Goal: Information Seeking & Learning: Learn about a topic

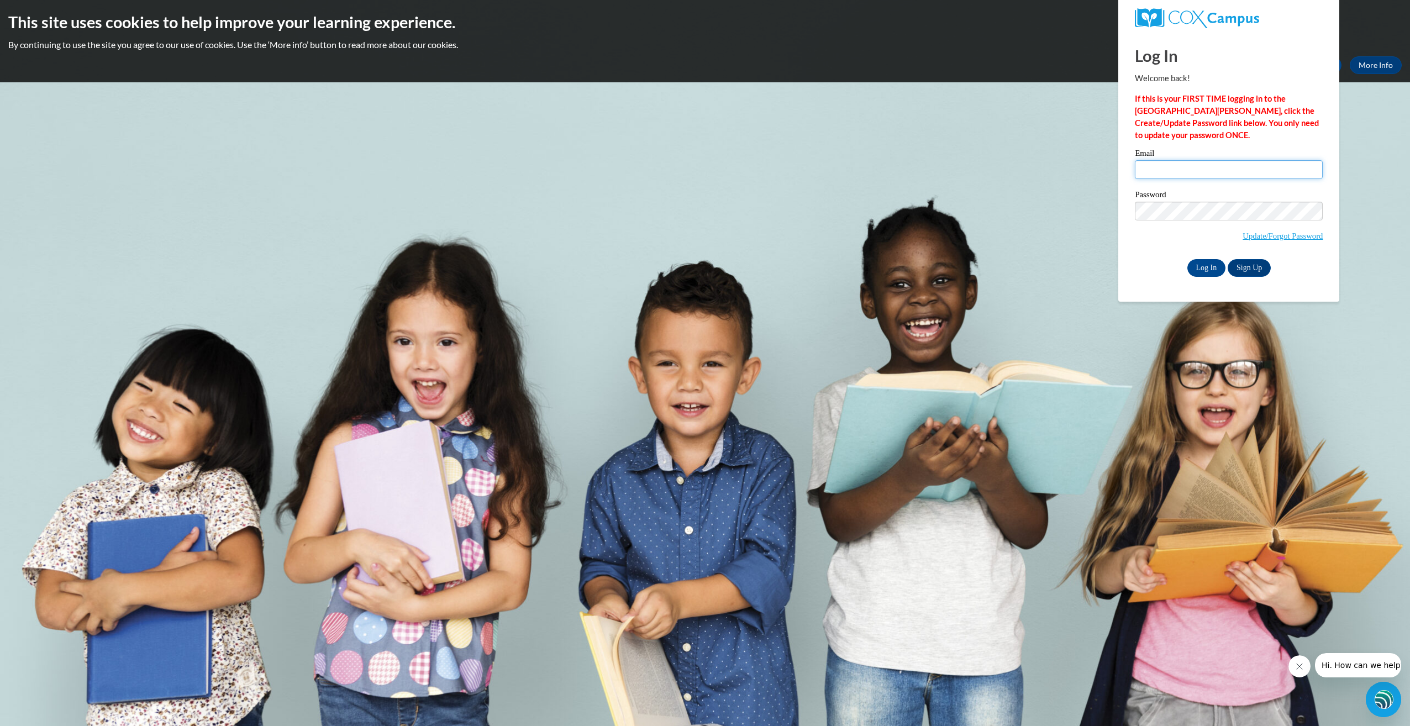
click at [1152, 169] on input "Email" at bounding box center [1229, 169] width 188 height 19
type input "[EMAIL_ADDRESS][DOMAIN_NAME]"
click at [1187, 259] on input "Log In" at bounding box center [1206, 268] width 39 height 18
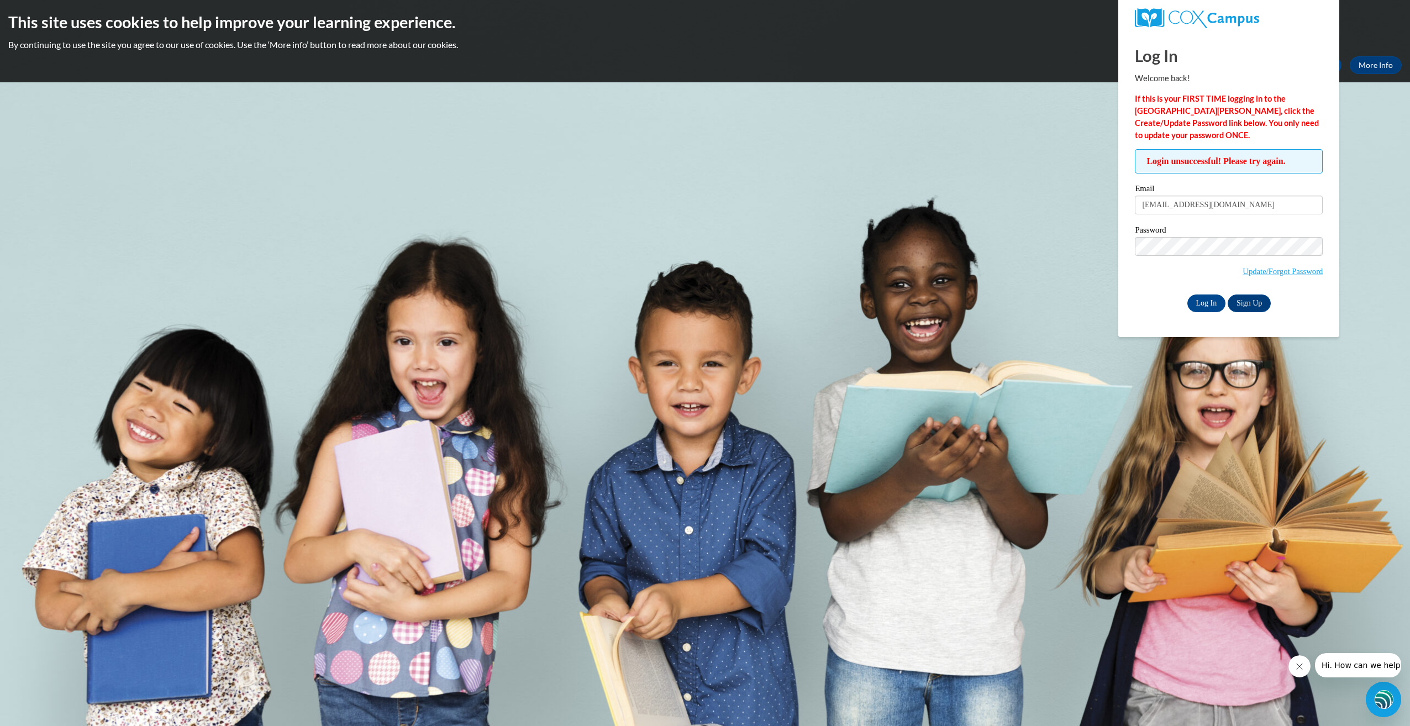
click at [1234, 158] on span "Login unsuccessful! Please try again." at bounding box center [1229, 161] width 188 height 24
click at [1225, 160] on span "Login unsuccessful! Please try again." at bounding box center [1229, 161] width 188 height 24
click at [1155, 163] on span "Login unsuccessful! Please try again." at bounding box center [1229, 161] width 188 height 24
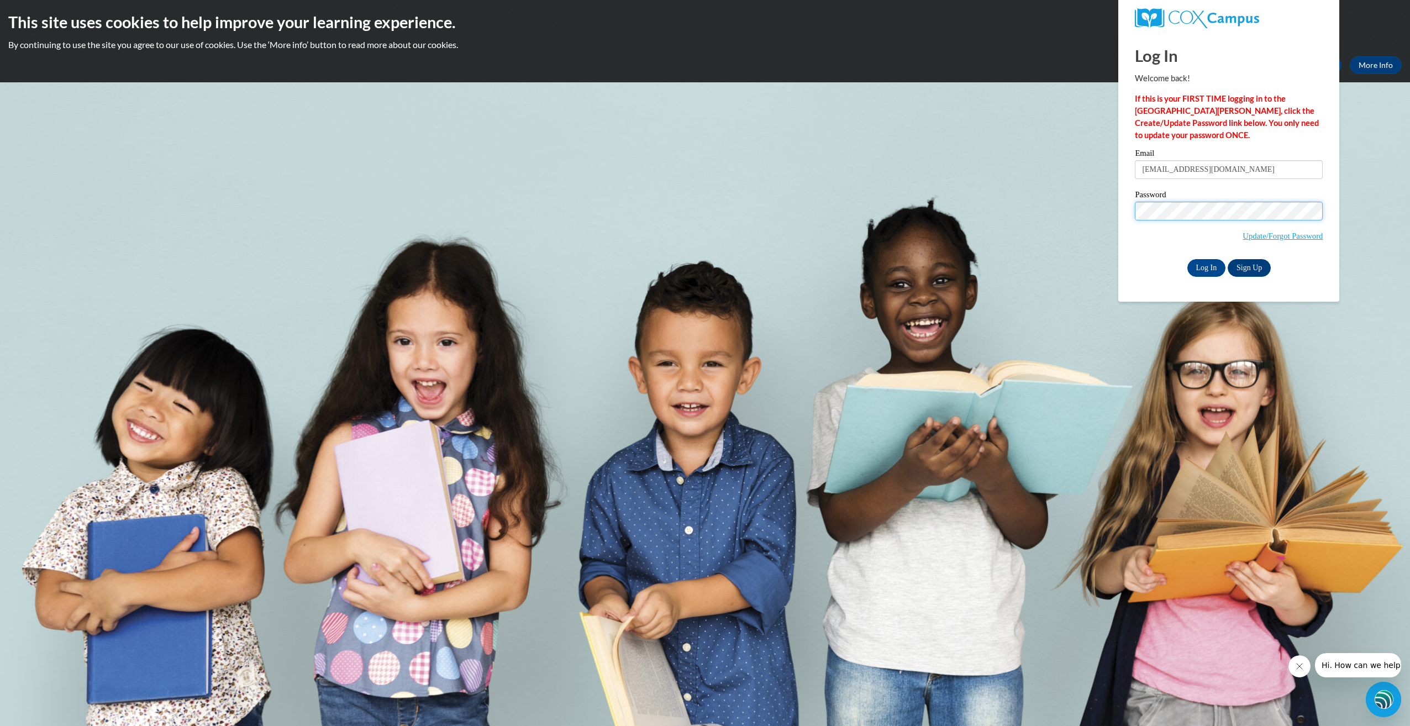
click at [1187, 259] on input "Log In" at bounding box center [1206, 268] width 39 height 18
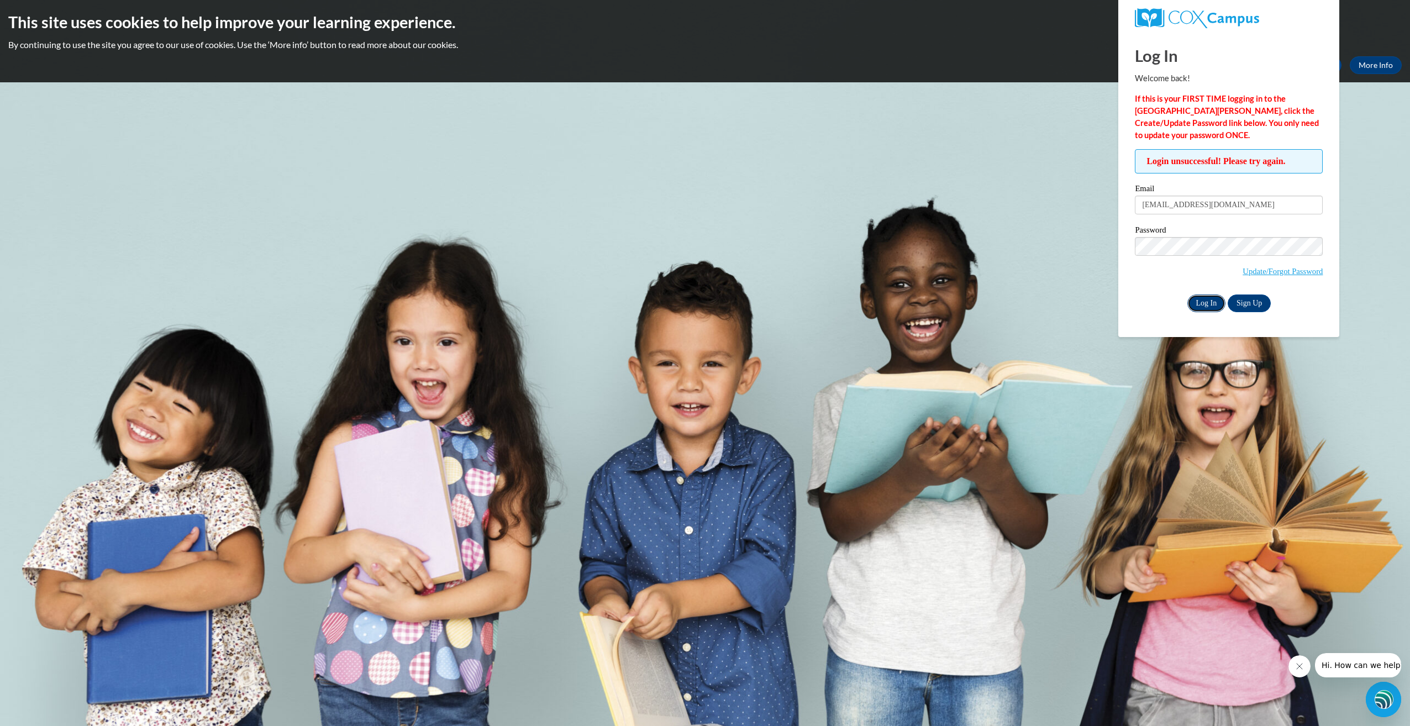
click at [1199, 299] on input "Log In" at bounding box center [1206, 303] width 39 height 18
click at [1373, 307] on body "This site uses cookies to help improve your learning experience. By continuing …" at bounding box center [705, 363] width 1410 height 726
click at [1269, 272] on link "Update/Forgot Password" at bounding box center [1283, 271] width 80 height 9
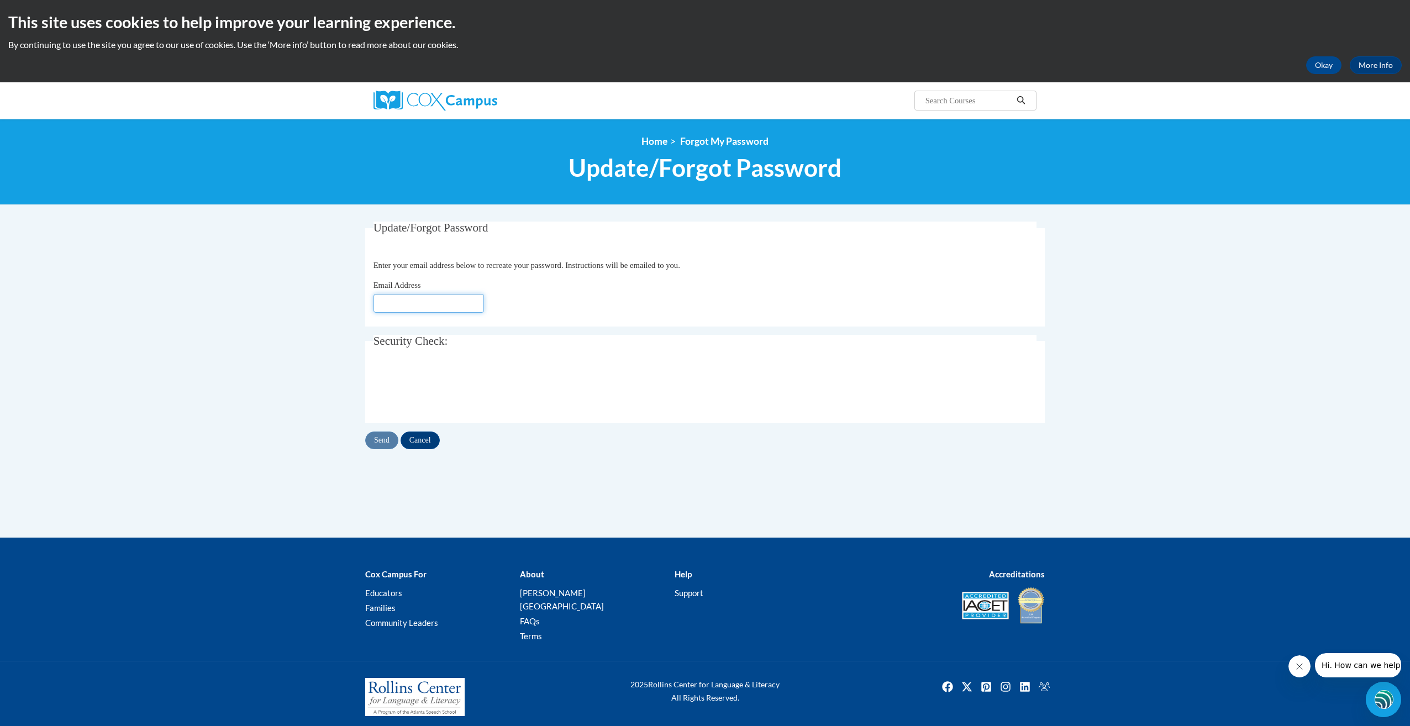
click at [404, 307] on input "Email Address" at bounding box center [428, 303] width 110 height 19
type input "[EMAIL_ADDRESS][DOMAIN_NAME]"
click at [385, 442] on input "Send" at bounding box center [381, 440] width 33 height 18
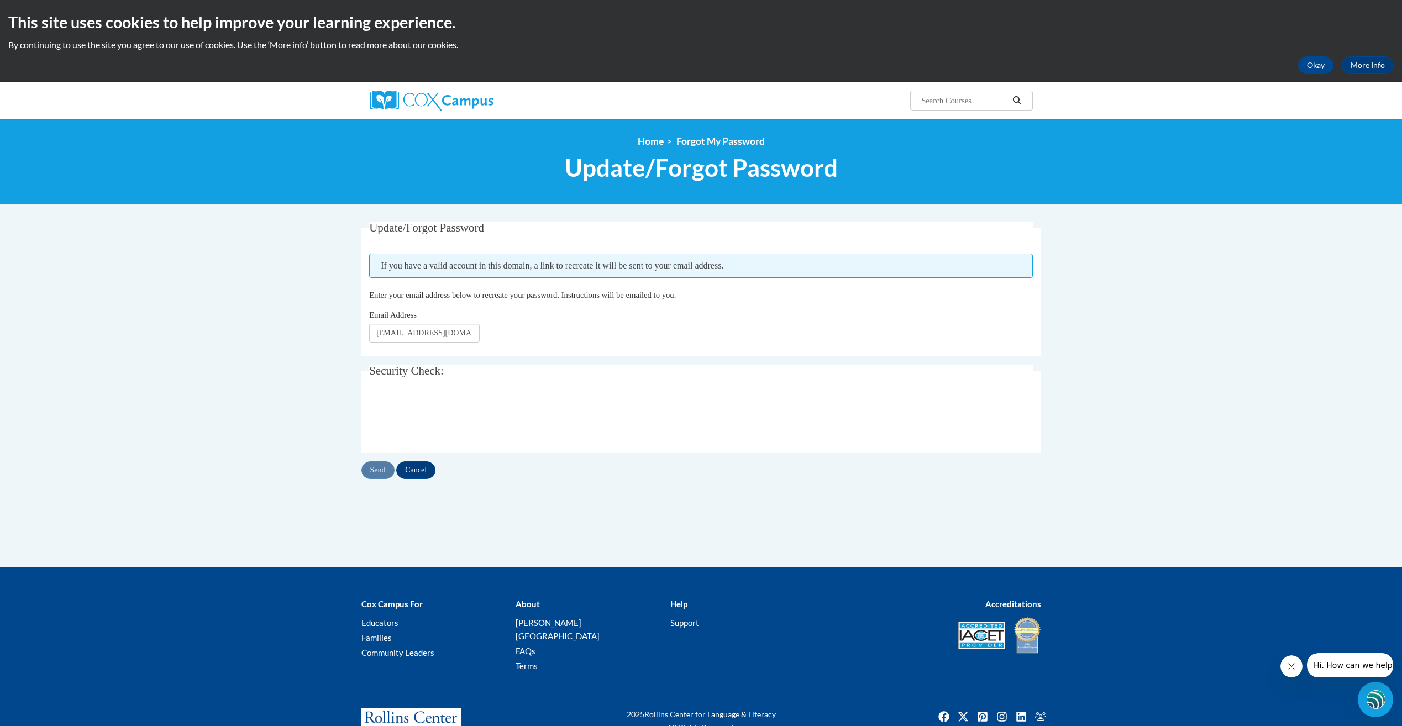
click at [372, 470] on div "Send Cancel" at bounding box center [701, 470] width 680 height 18
click at [440, 335] on input "[EMAIL_ADDRESS][DOMAIN_NAME]" at bounding box center [424, 333] width 110 height 19
type input "g"
type input "[EMAIL_ADDRESS][DOMAIN_NAME]"
click at [385, 469] on input "Send" at bounding box center [377, 470] width 33 height 18
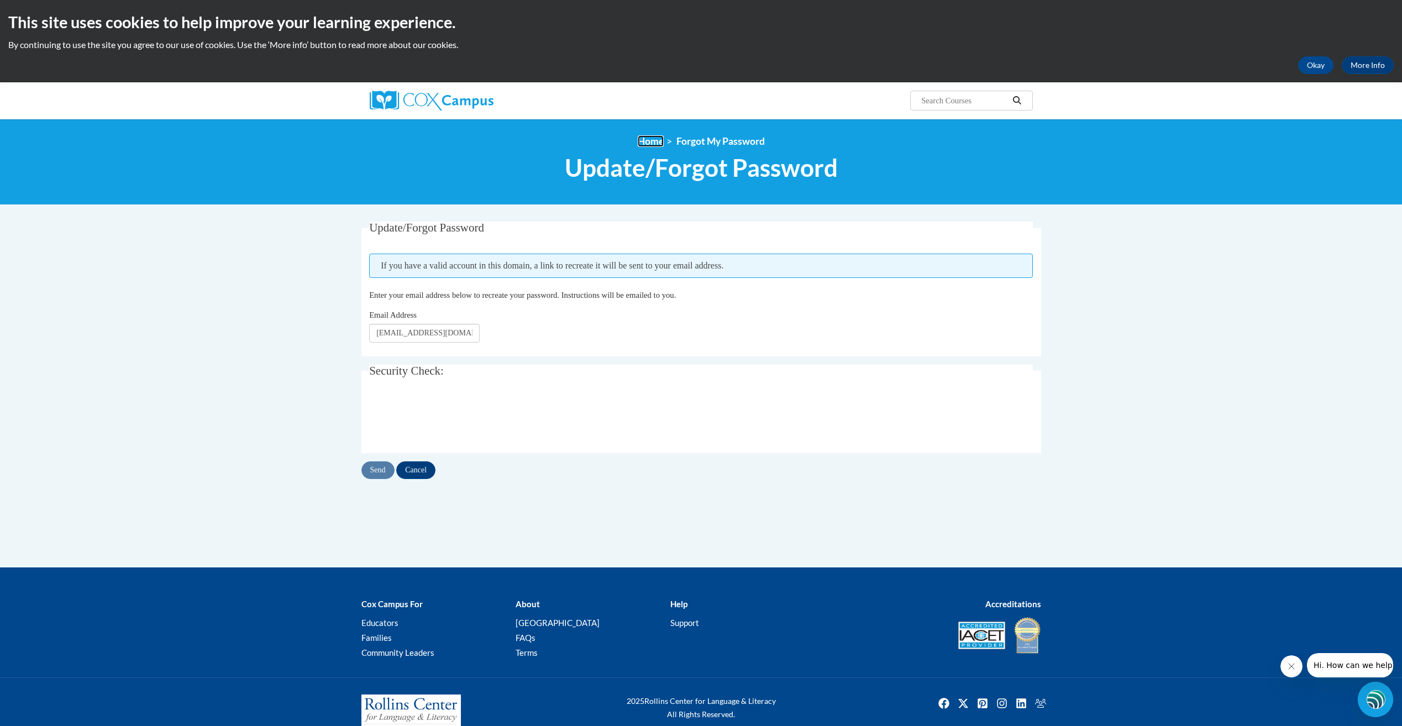
click at [648, 141] on link "Home" at bounding box center [651, 141] width 26 height 12
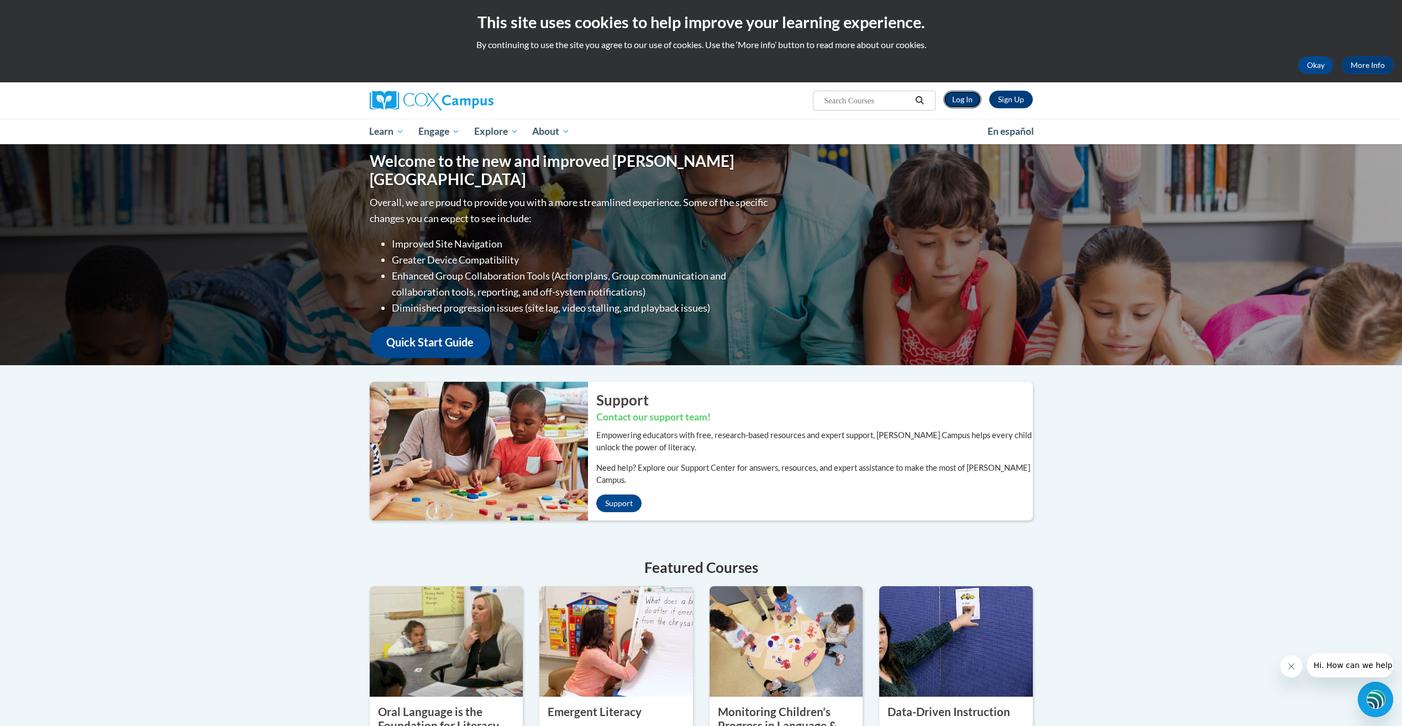
click at [963, 95] on link "Log In" at bounding box center [962, 100] width 38 height 18
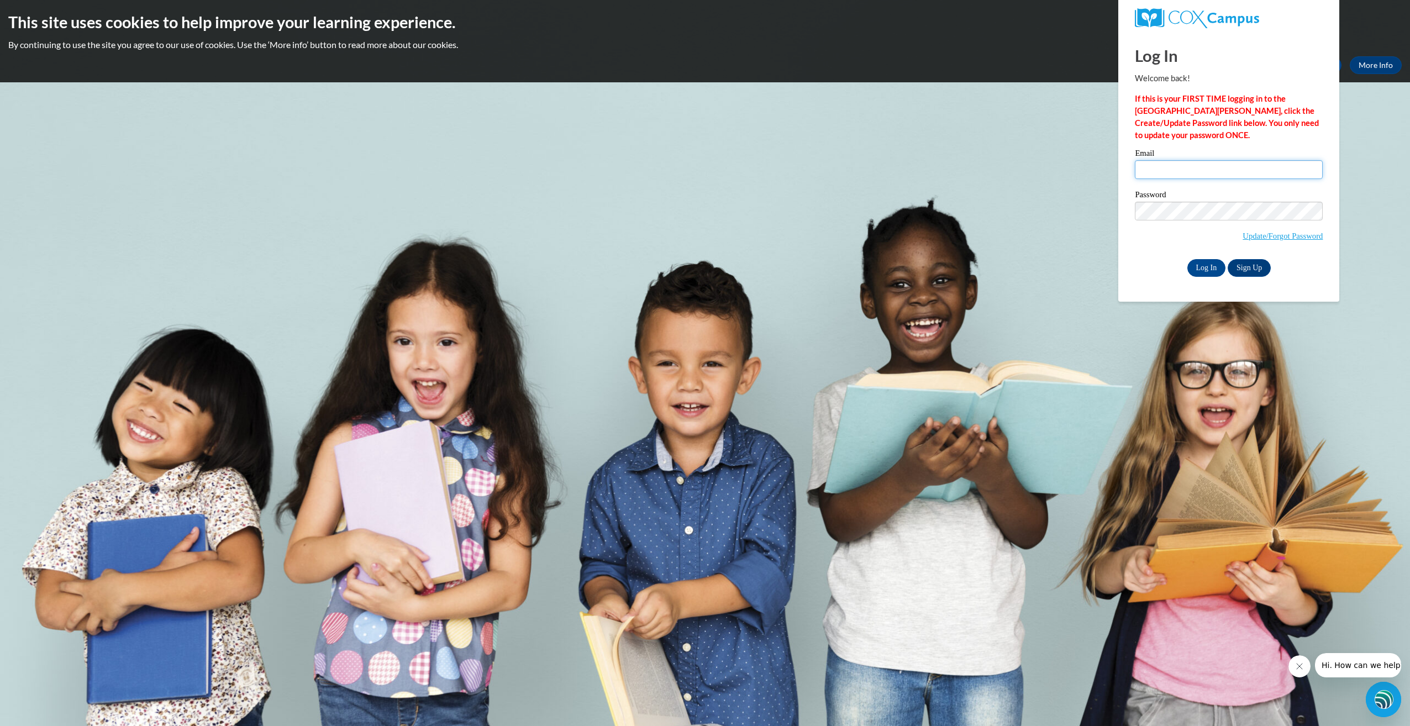
click at [1208, 167] on input "Email" at bounding box center [1229, 169] width 188 height 19
type input "[EMAIL_ADDRESS][DOMAIN_NAME]"
click at [1187, 259] on input "Log In" at bounding box center [1206, 268] width 39 height 18
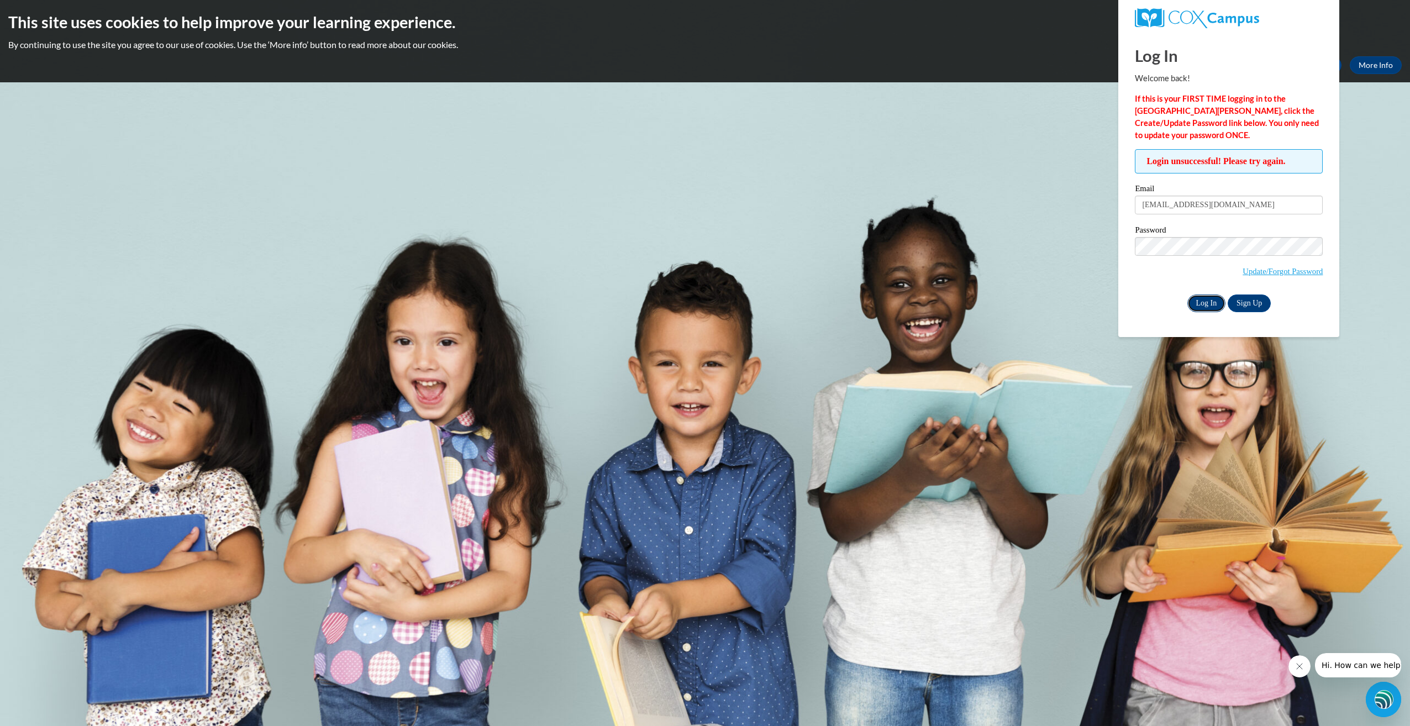
click at [1211, 299] on input "Log In" at bounding box center [1206, 303] width 39 height 18
click at [1209, 299] on input "Log In" at bounding box center [1206, 303] width 39 height 18
click at [1206, 304] on input "Log In" at bounding box center [1206, 303] width 39 height 18
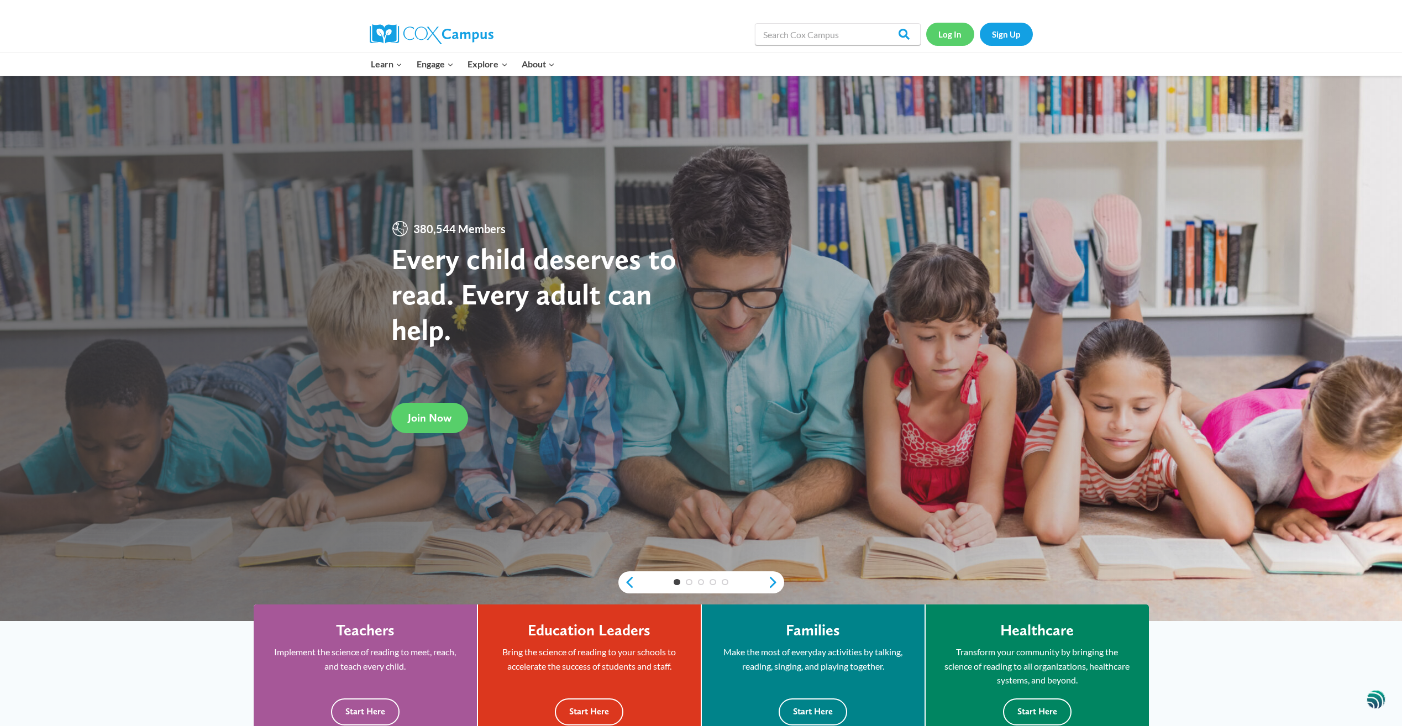
click at [958, 34] on link "Log In" at bounding box center [950, 34] width 48 height 23
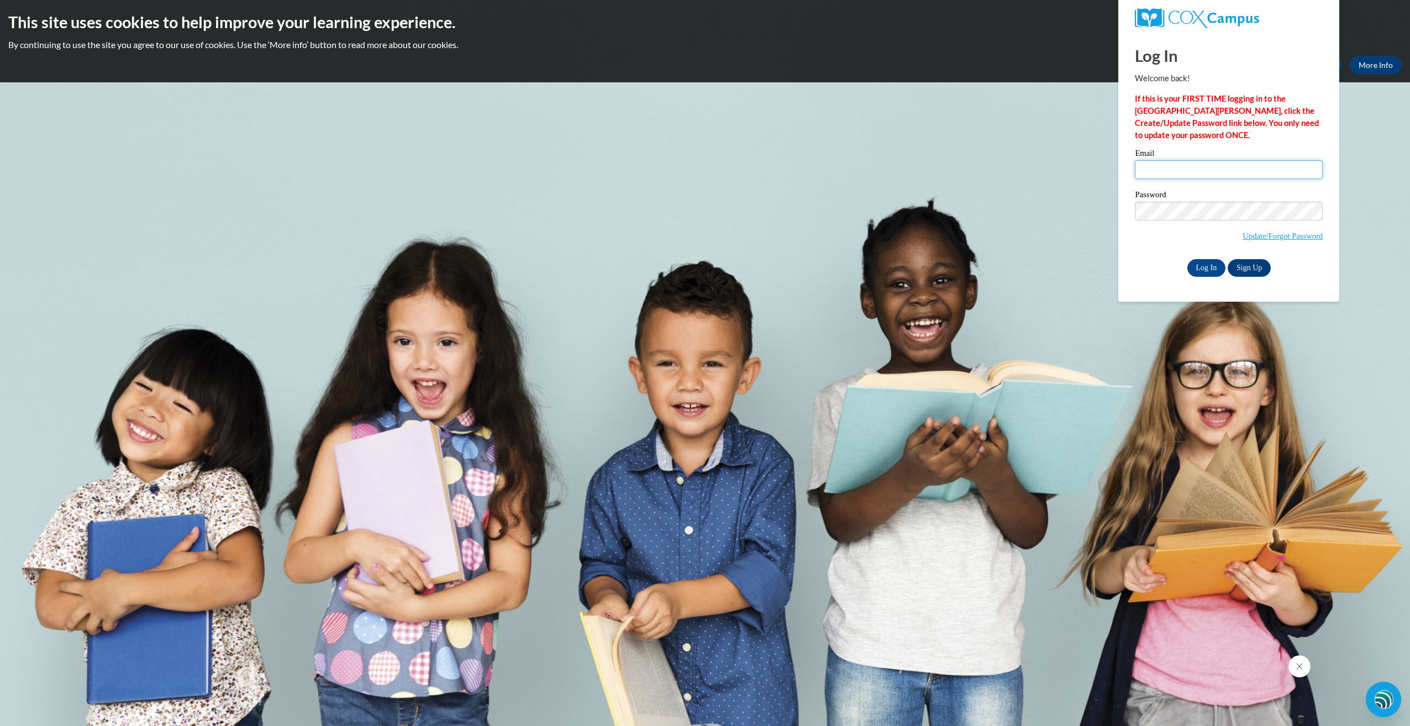
click at [1194, 167] on input "Email" at bounding box center [1229, 169] width 188 height 19
type input "[EMAIL_ADDRESS][DOMAIN_NAME]"
click at [1205, 269] on input "Log In" at bounding box center [1206, 268] width 39 height 18
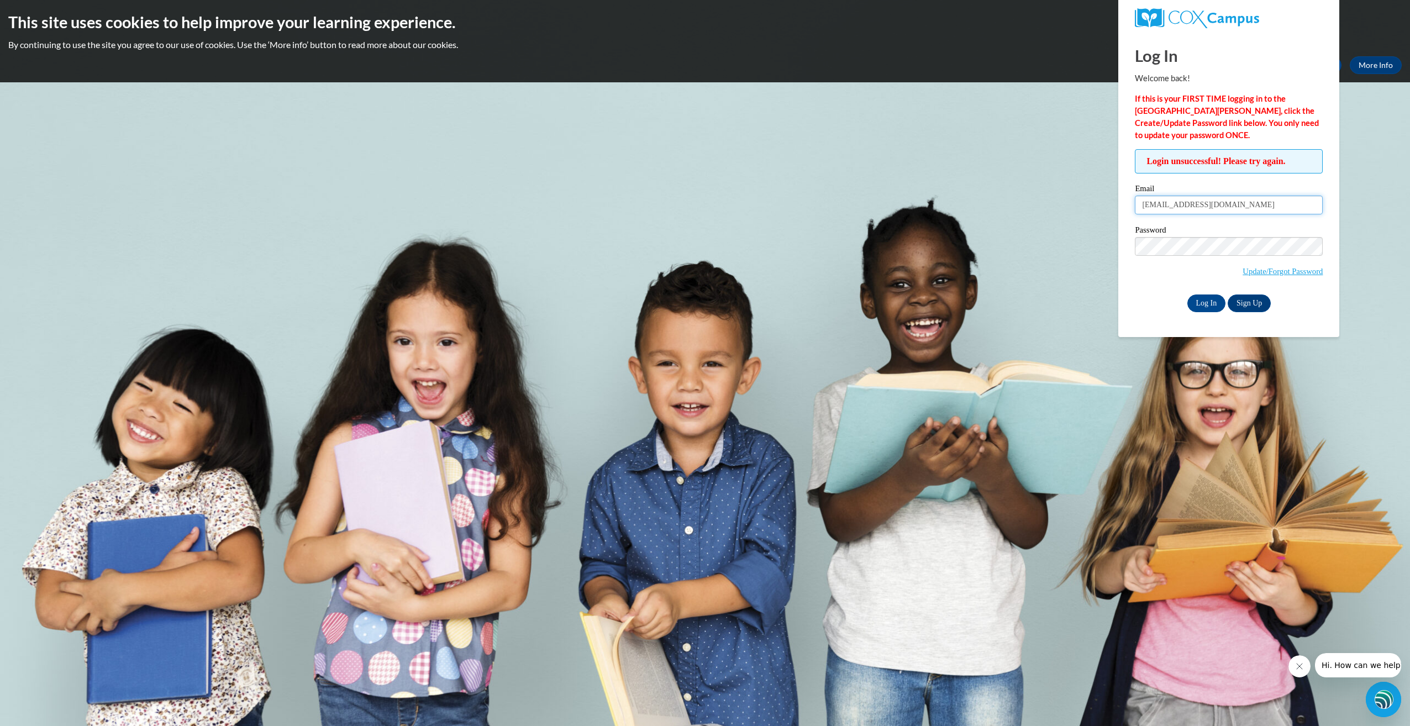
click at [1229, 203] on input "[EMAIL_ADDRESS][DOMAIN_NAME]" at bounding box center [1229, 205] width 188 height 19
click at [1223, 202] on input "glendac3@hotmail.com" at bounding box center [1229, 205] width 188 height 19
type input "g"
type input "[EMAIL_ADDRESS][DOMAIN_NAME]"
click at [1209, 302] on input "Log In" at bounding box center [1206, 303] width 39 height 18
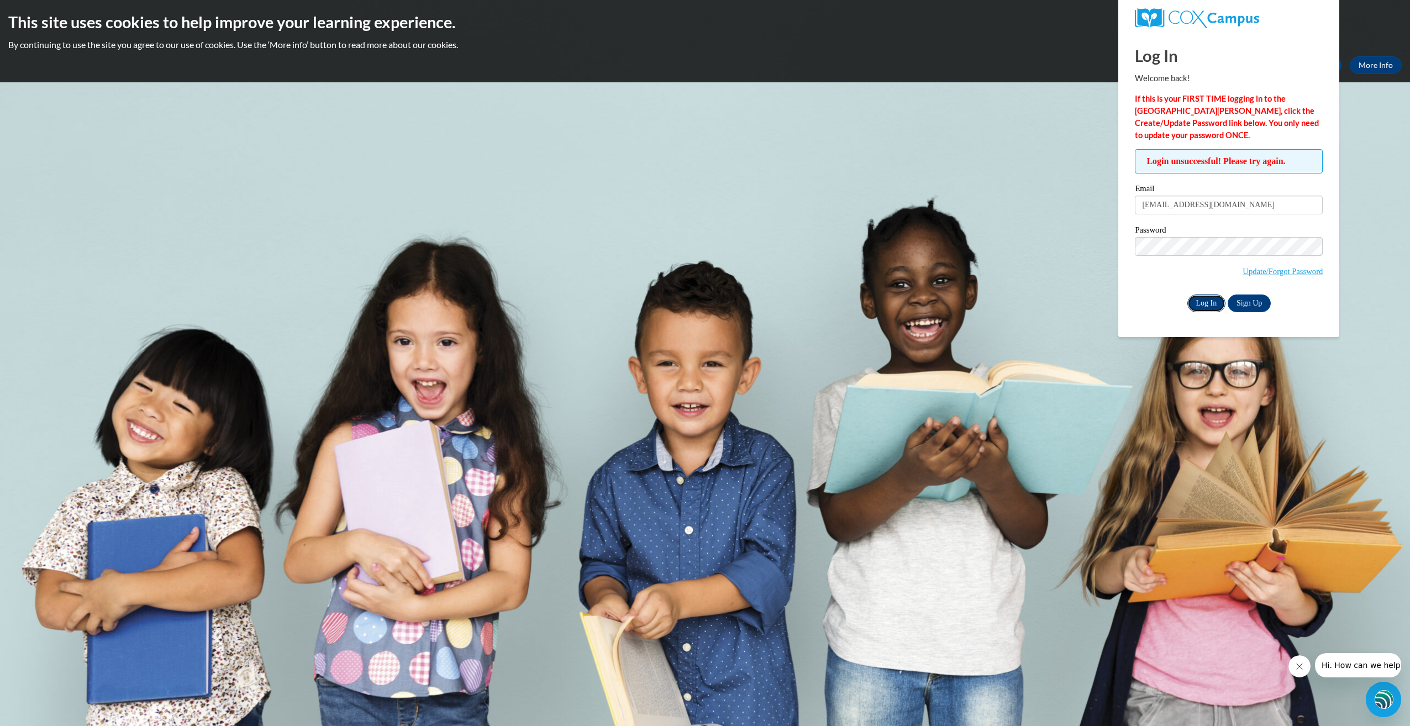
click at [1208, 301] on input "Log In" at bounding box center [1206, 303] width 39 height 18
click at [1220, 204] on input "[EMAIL_ADDRESS][DOMAIN_NAME]" at bounding box center [1229, 205] width 188 height 19
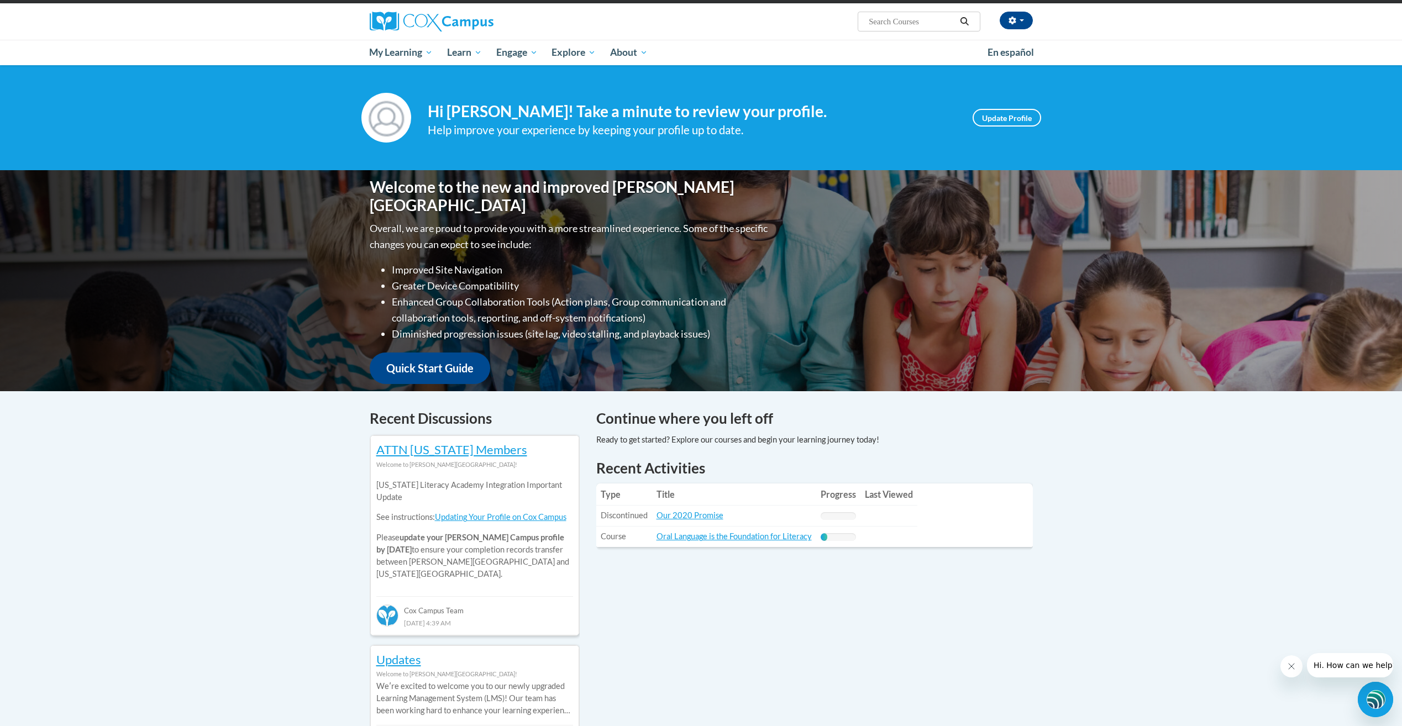
scroll to position [55, 0]
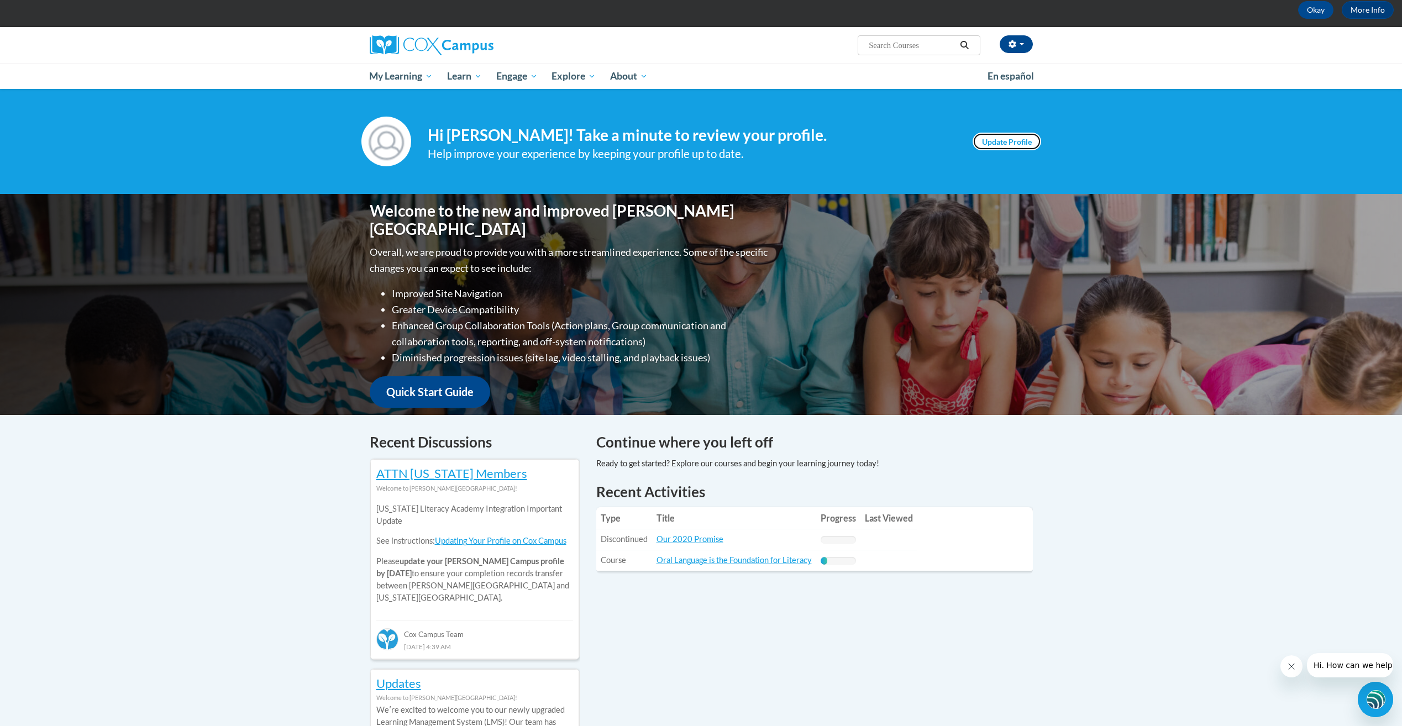
click at [1002, 141] on link "Update Profile" at bounding box center [1006, 142] width 69 height 18
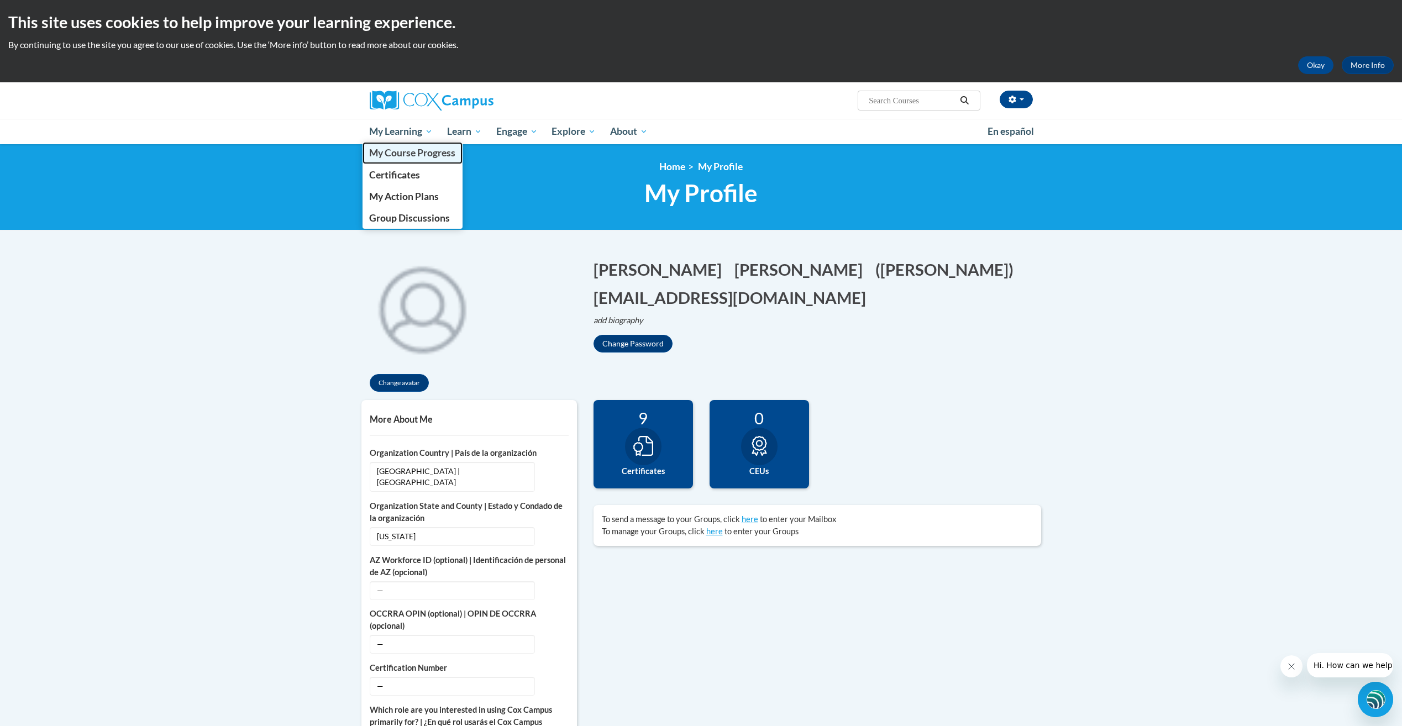
click at [416, 152] on span "My Course Progress" at bounding box center [412, 153] width 86 height 12
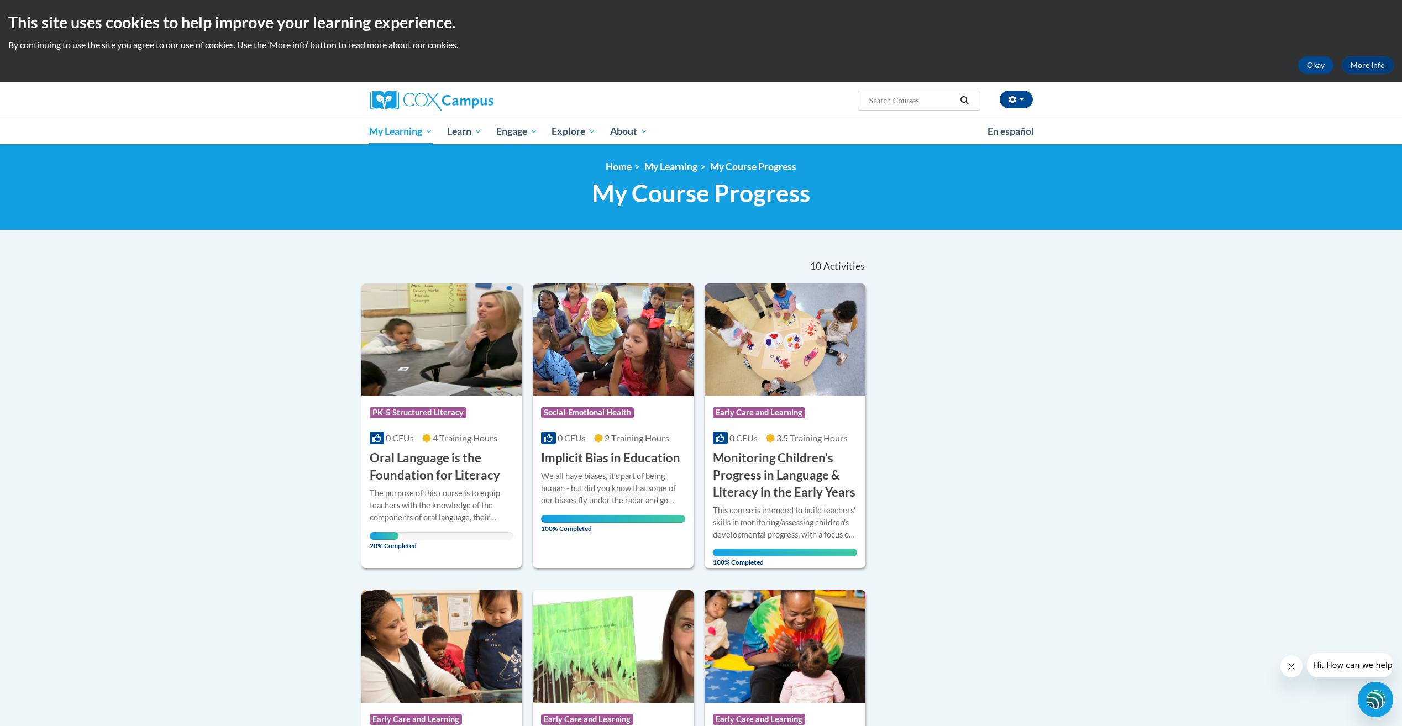
click at [929, 101] on input "Search..." at bounding box center [911, 100] width 88 height 13
type input "Early language and literacy"
click at [956, 94] on button "Search" at bounding box center [964, 100] width 17 height 13
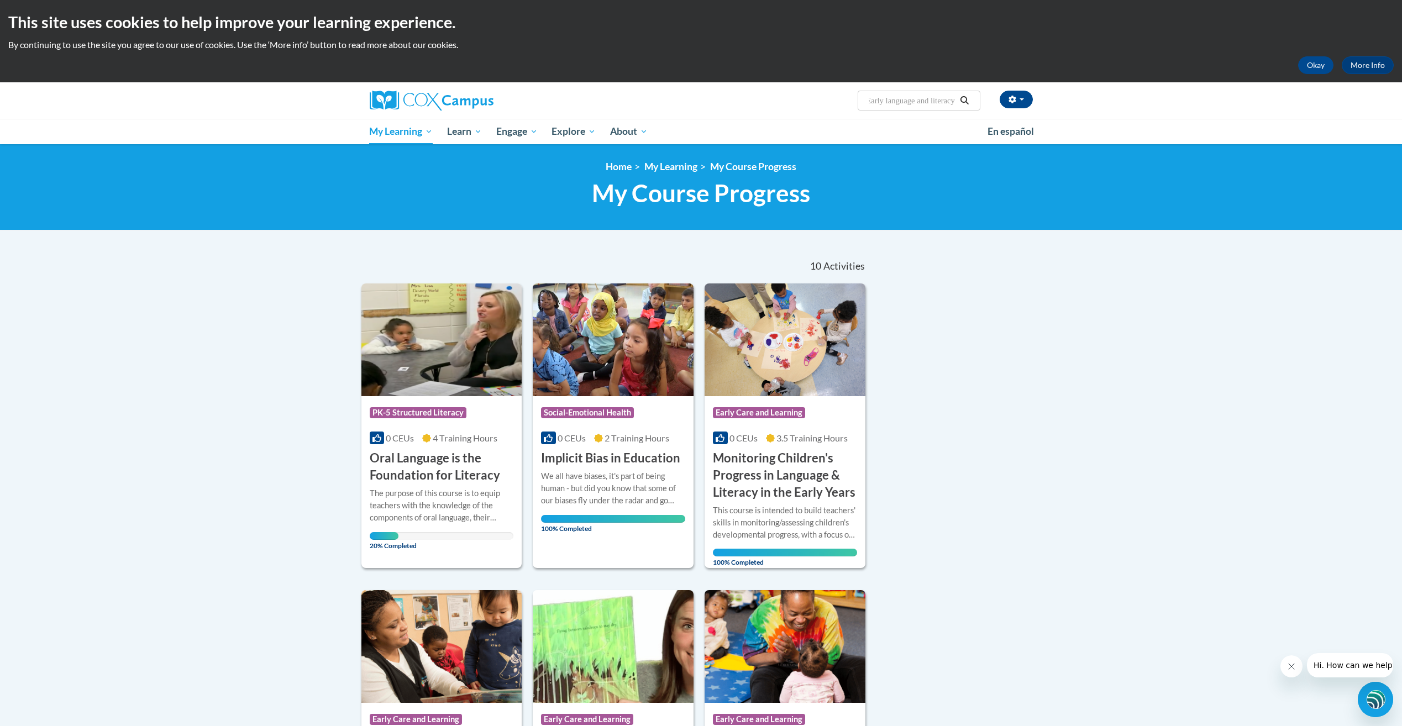
click at [956, 94] on button "Search" at bounding box center [964, 100] width 17 height 13
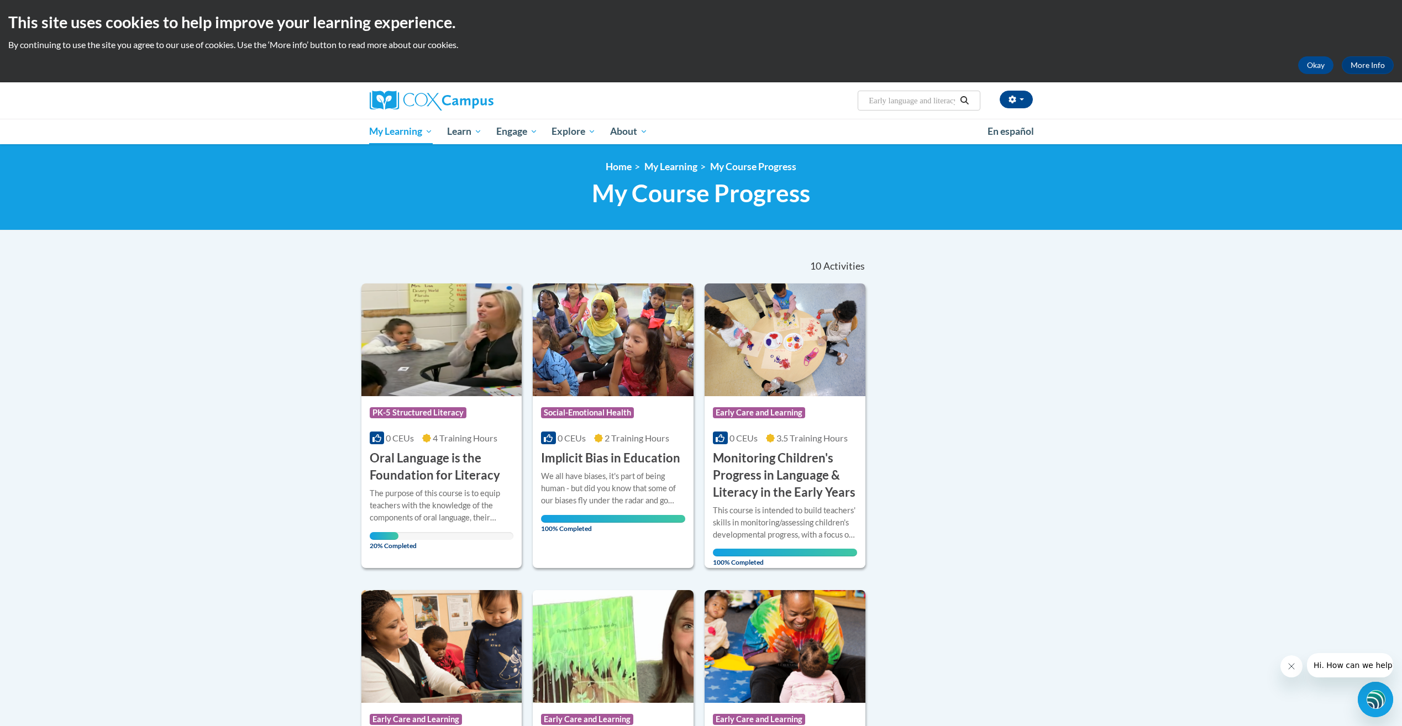
click at [961, 99] on icon "Search" at bounding box center [964, 100] width 8 height 8
click at [956, 94] on button "Search" at bounding box center [964, 100] width 17 height 13
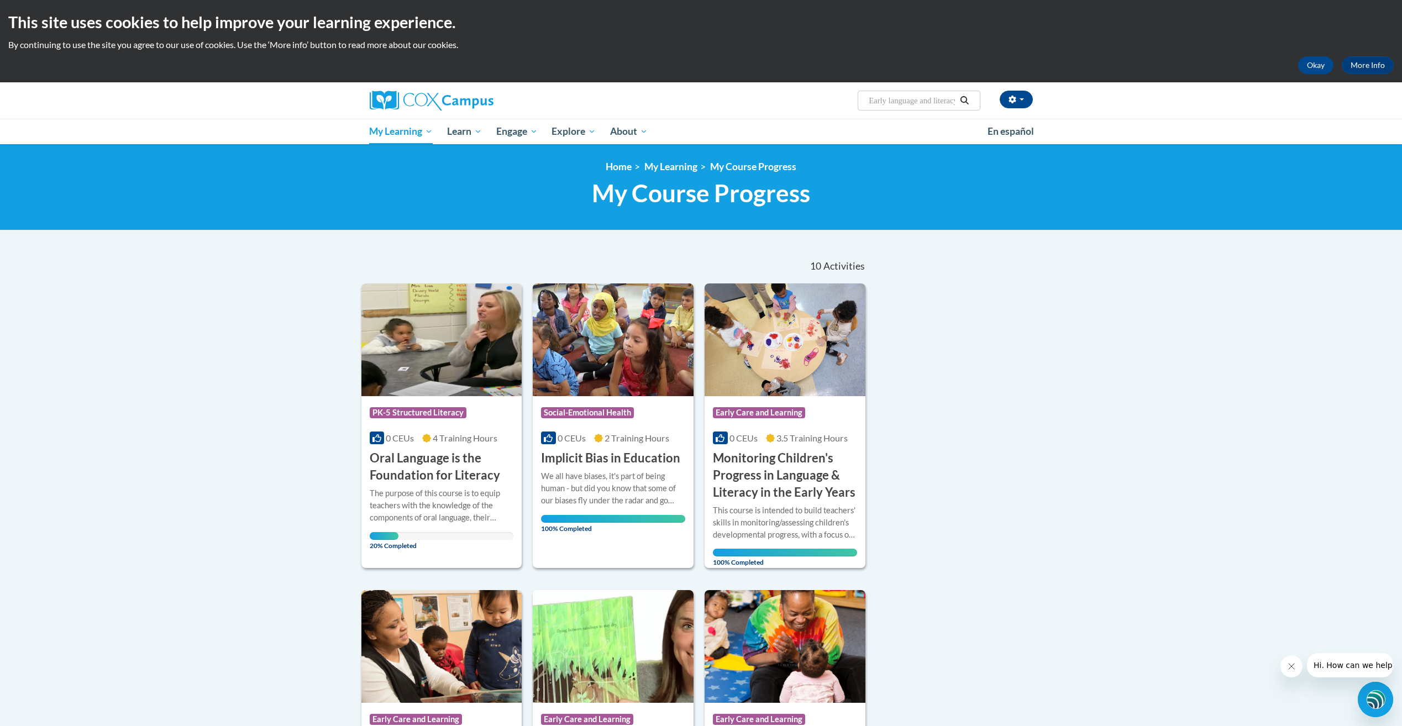
click at [956, 94] on button "Search" at bounding box center [964, 100] width 17 height 13
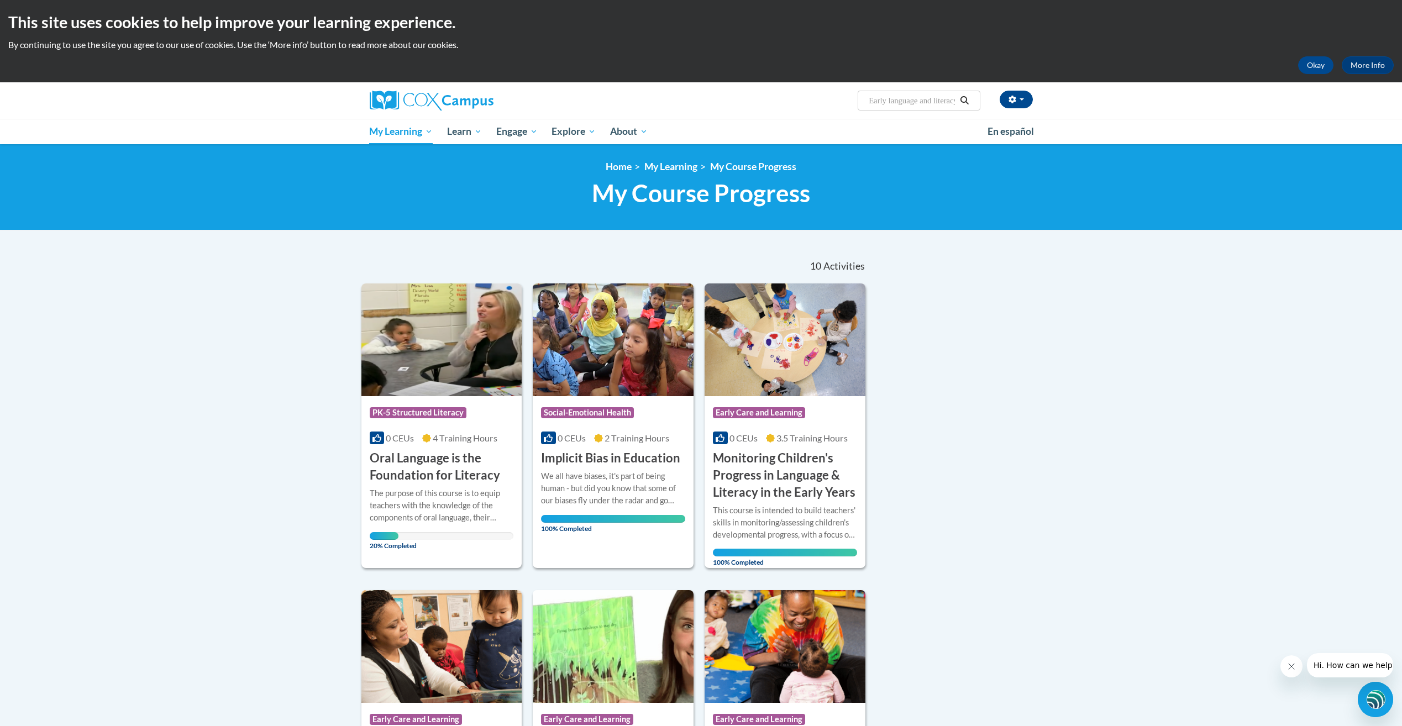
click at [956, 94] on button "Search" at bounding box center [964, 100] width 17 height 13
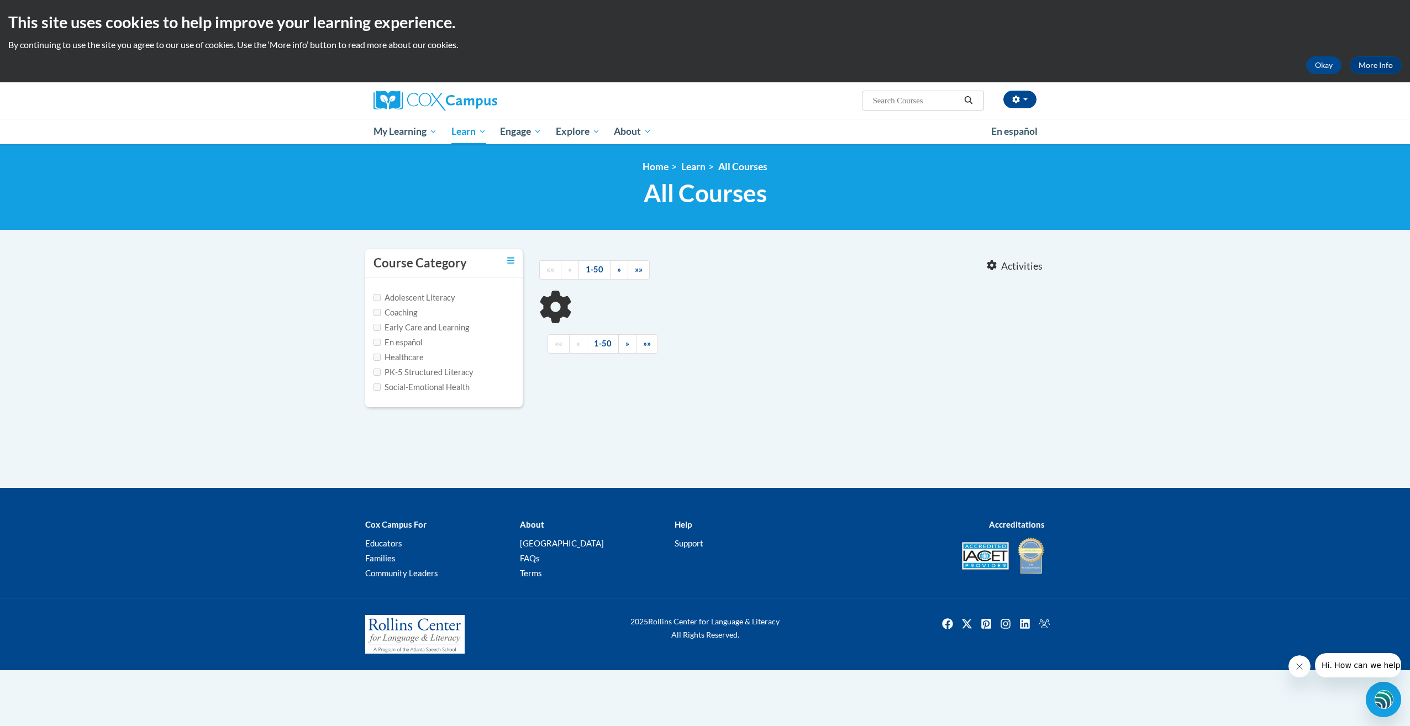
type input "Early language and literacy"
click at [377, 328] on input "Early Care and Learning" at bounding box center [376, 327] width 7 height 7
checkbox input "true"
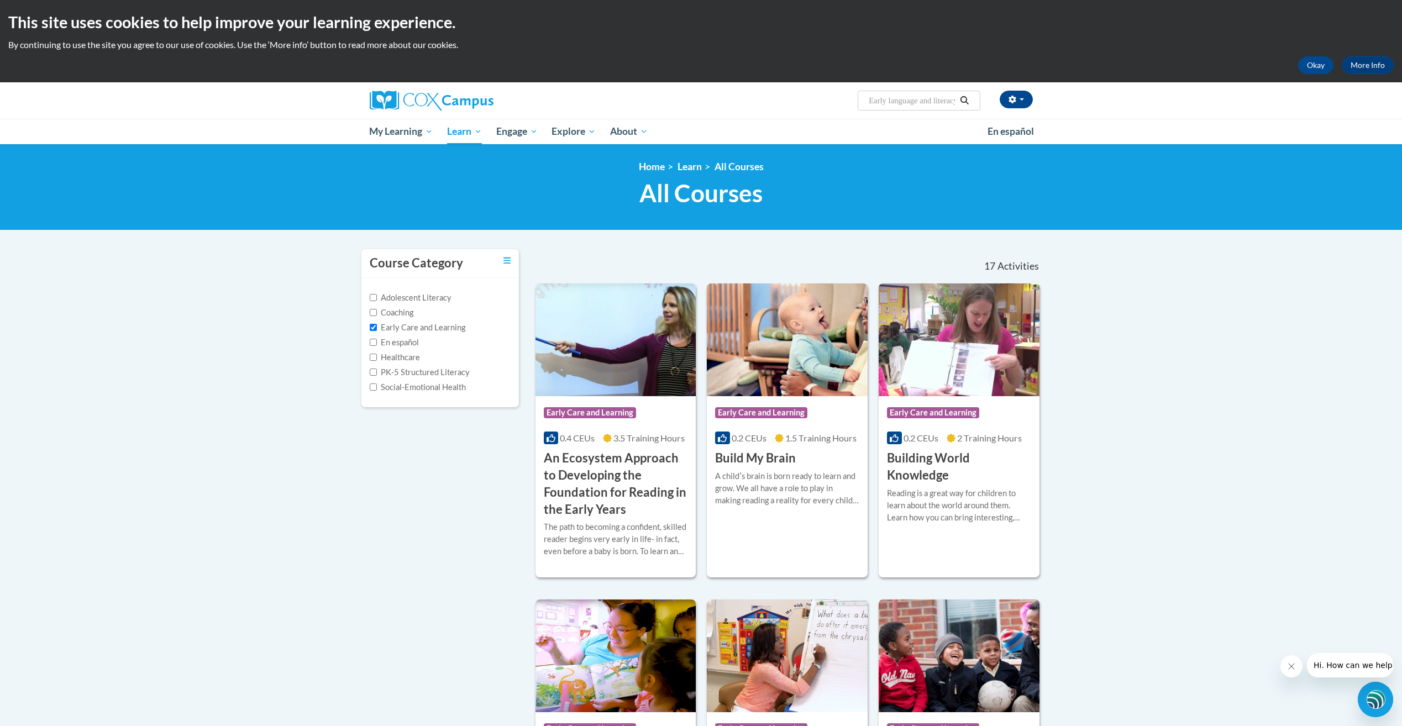
click at [955, 100] on input "Early language and literacy" at bounding box center [911, 100] width 88 height 13
type input "Early language and liter acy"
click at [957, 102] on button "Search" at bounding box center [964, 100] width 17 height 13
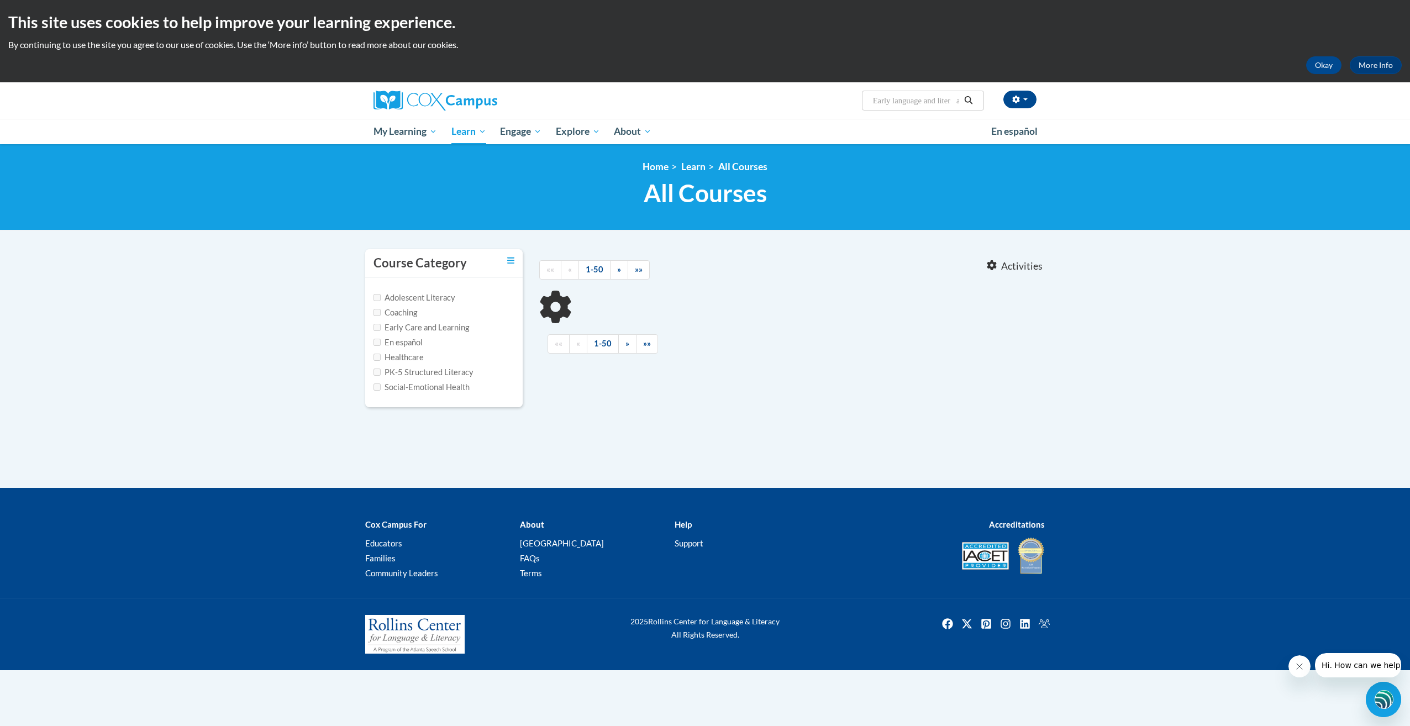
click at [917, 98] on input "Early language and liter acy" at bounding box center [916, 100] width 88 height 13
click at [959, 97] on input "Early language and liter acy" at bounding box center [916, 100] width 88 height 13
type input "Early language and literacy lab acy"
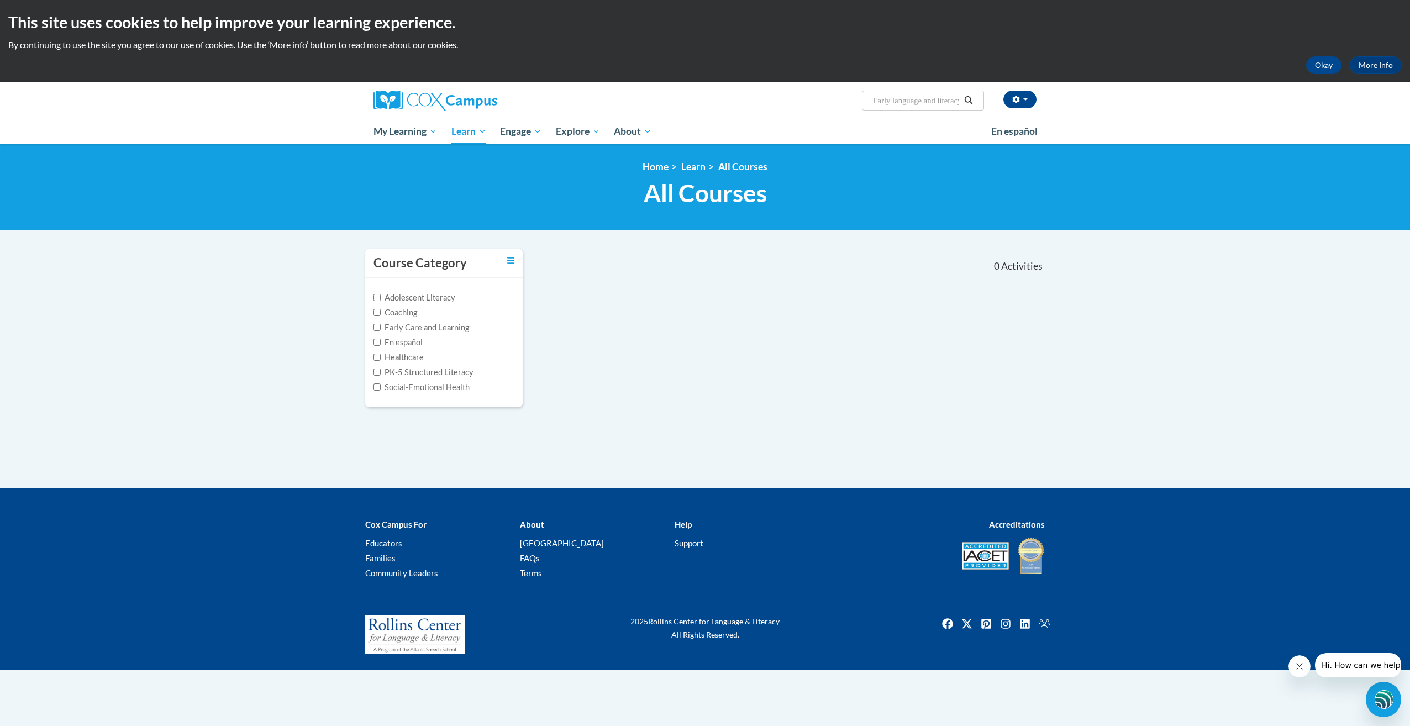
click at [972, 98] on icon "Search" at bounding box center [969, 100] width 10 height 8
type input "Early language and literacy lab acy"
click at [376, 328] on input "Early Care and Learning" at bounding box center [376, 327] width 7 height 7
checkbox input "true"
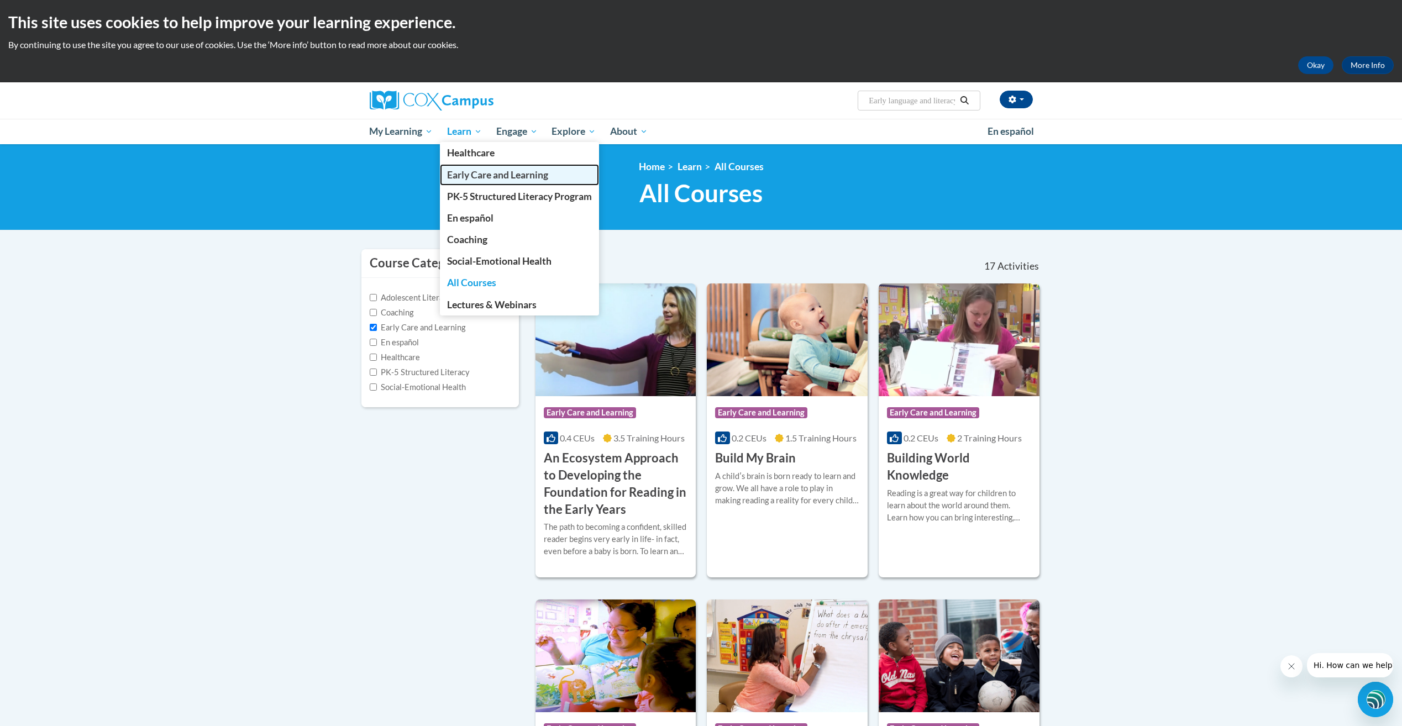
click at [482, 174] on span "Early Care and Learning" at bounding box center [497, 175] width 101 height 12
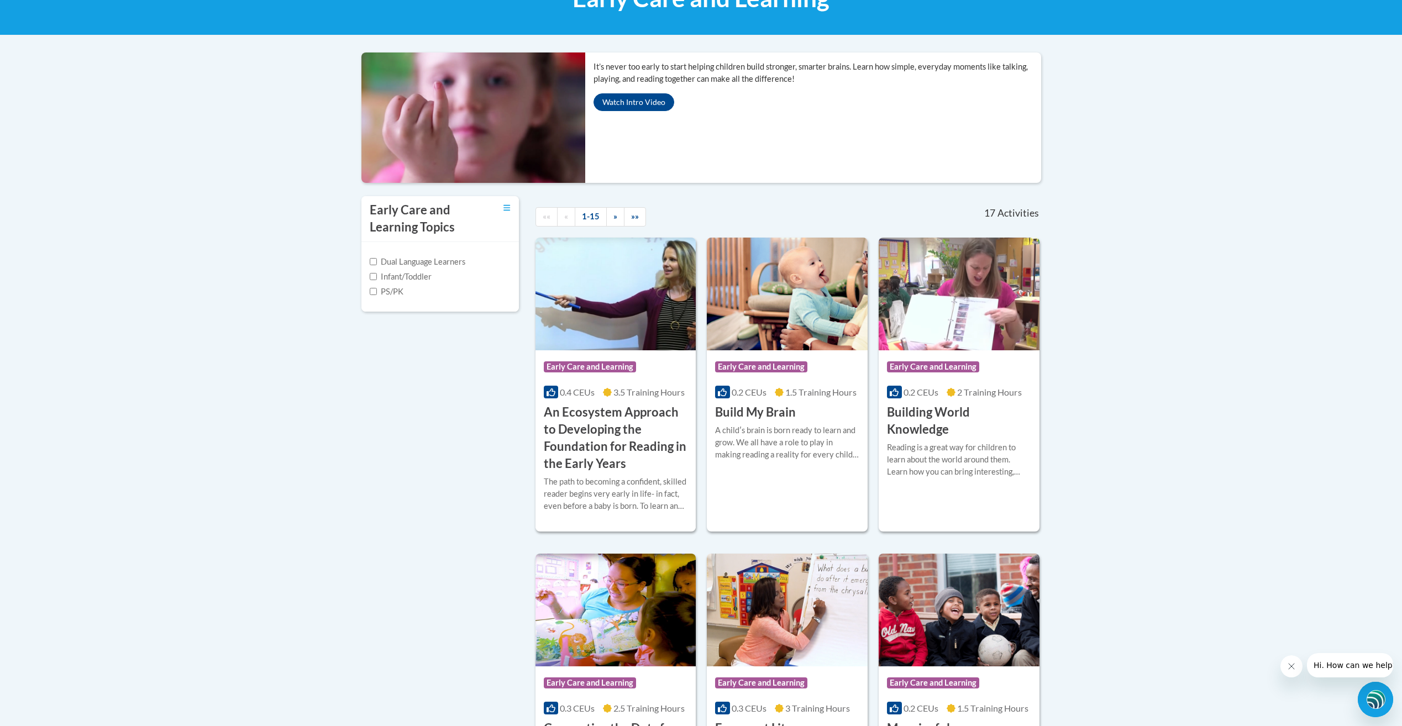
scroll to position [166, 0]
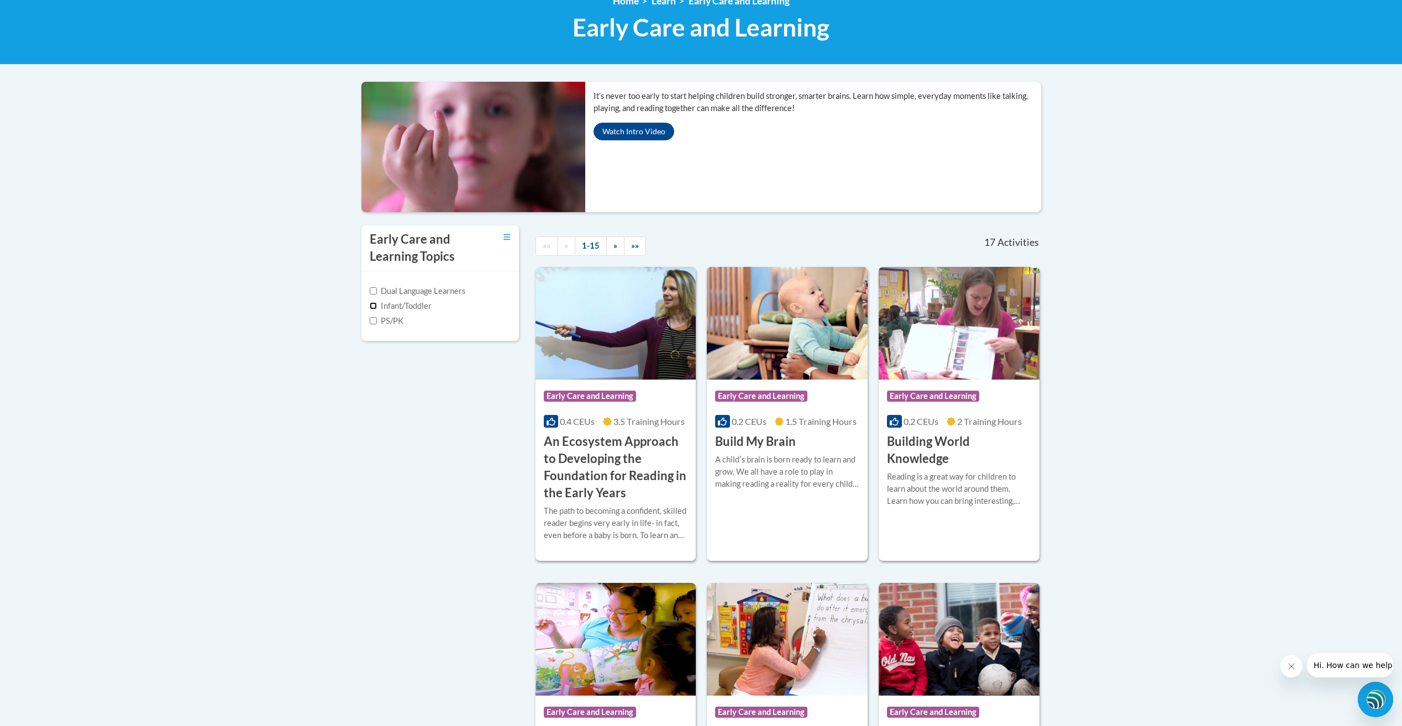
click at [372, 305] on input "Infant/Toddler" at bounding box center [373, 305] width 7 height 7
checkbox input "true"
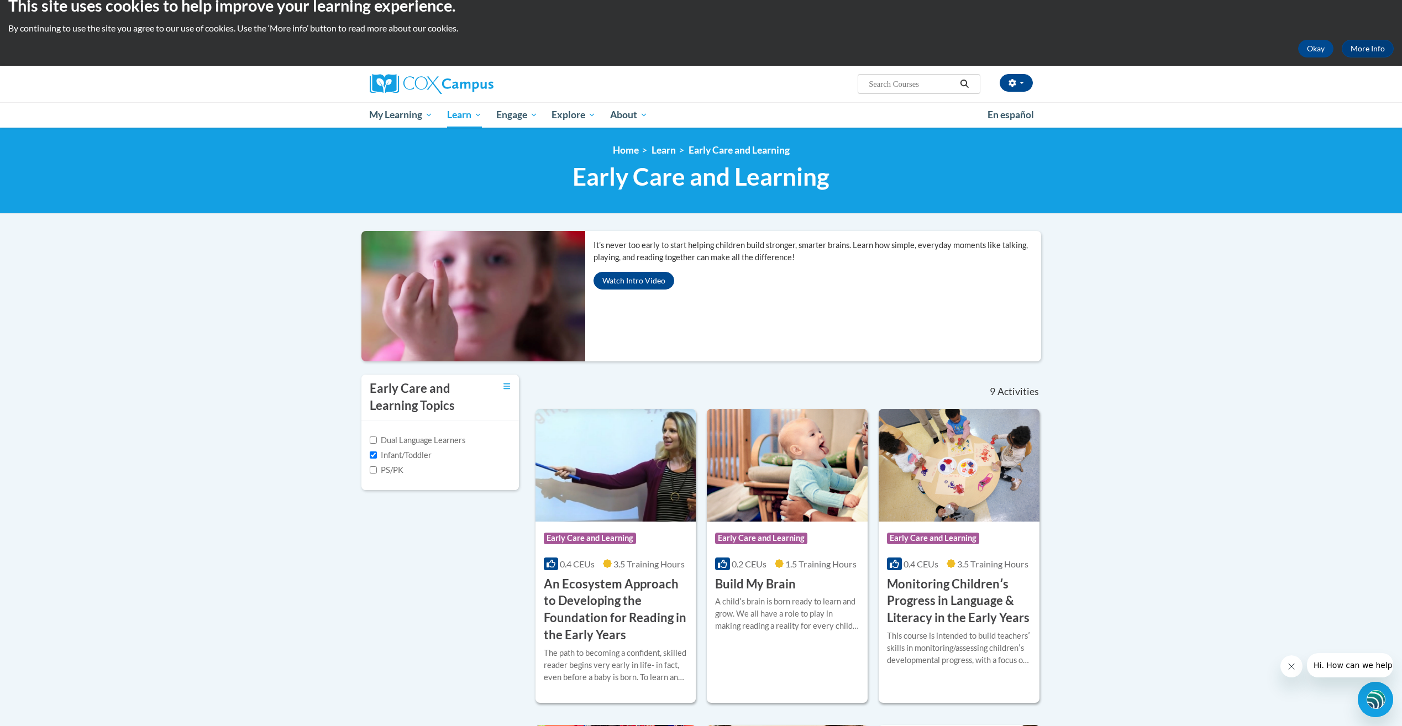
scroll to position [0, 0]
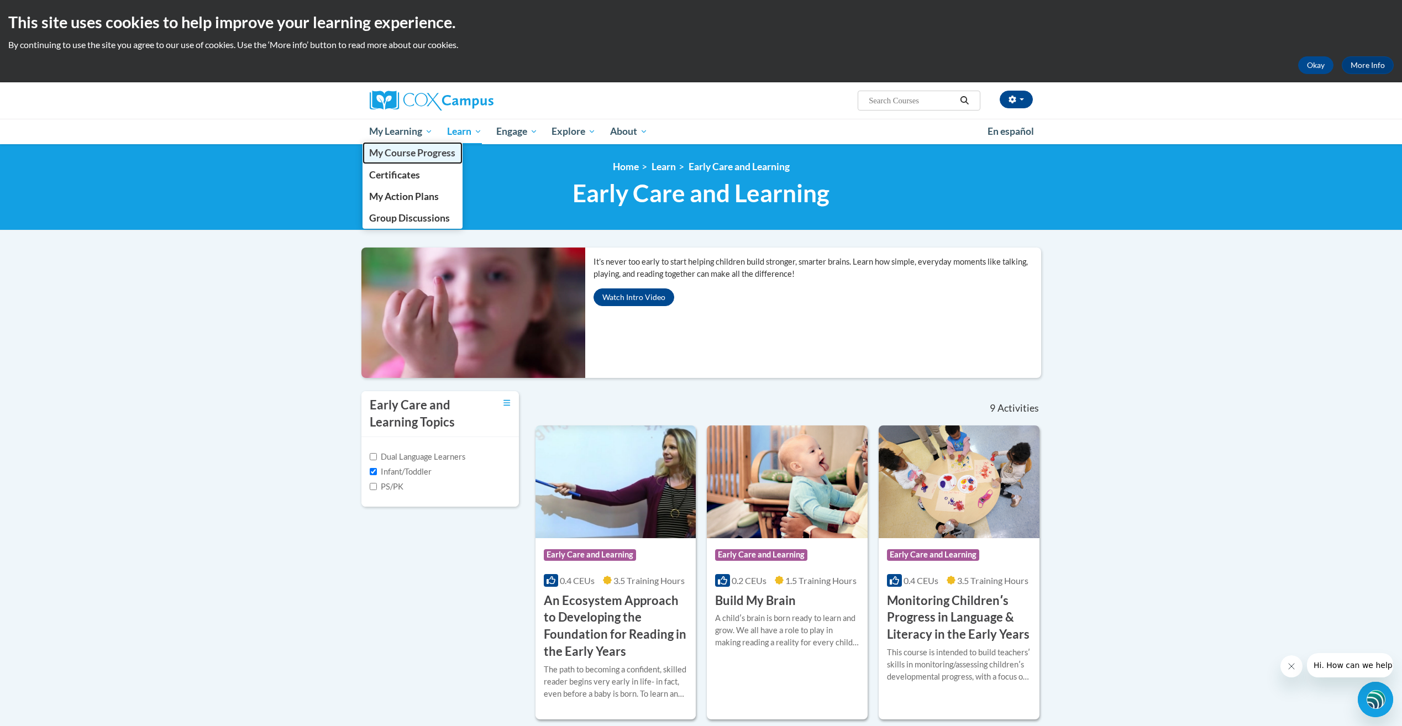
click at [385, 152] on span "My Course Progress" at bounding box center [412, 153] width 86 height 12
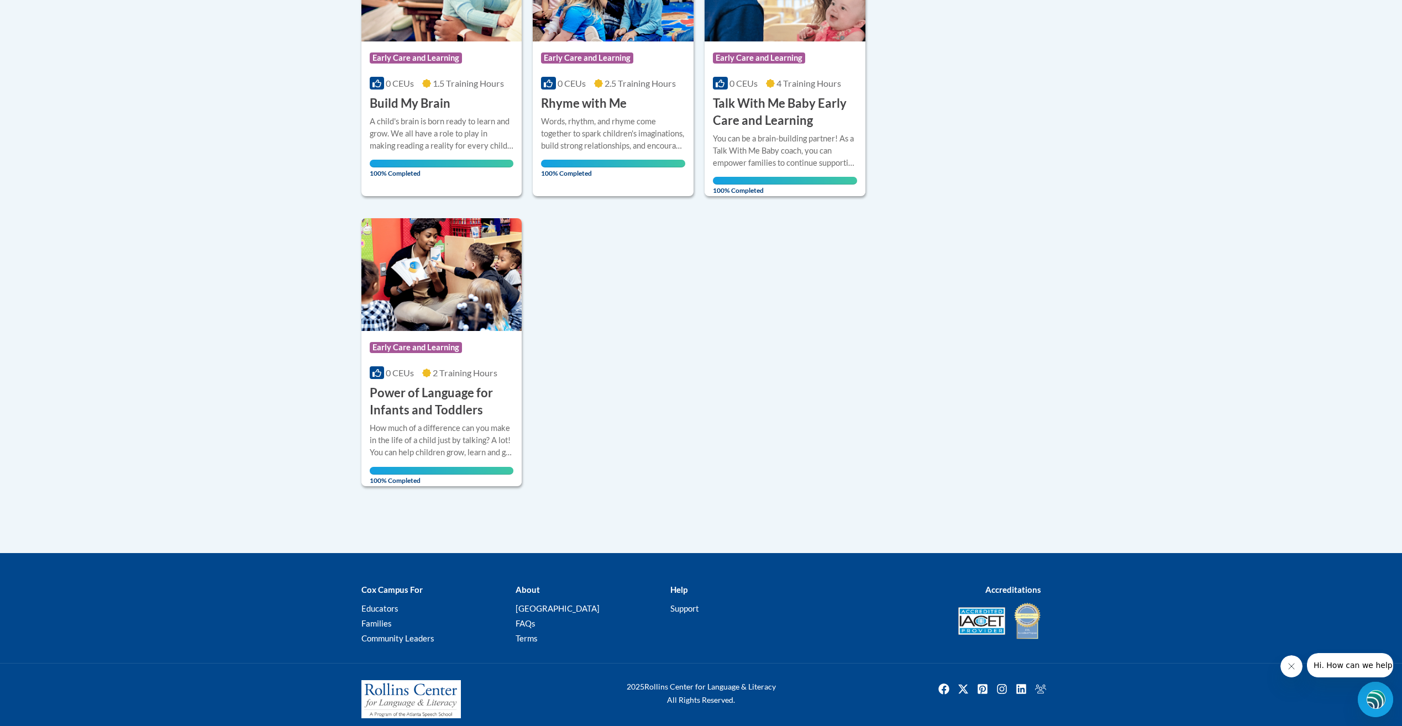
scroll to position [939, 0]
